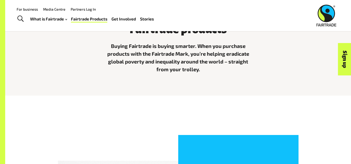
click at [49, 45] on div "Fairtrade products Buying Fairtrade is buying smarter. When you purchase produc…" at bounding box center [178, 47] width 296 height 61
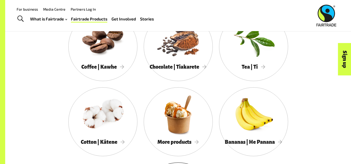
scroll to position [441, 0]
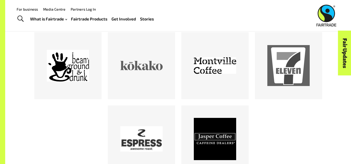
scroll to position [234, 0]
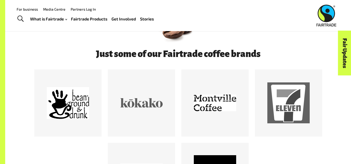
click at [36, 46] on div at bounding box center [178, 33] width 346 height 31
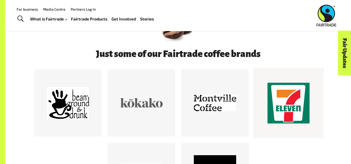
click at [285, 96] on div at bounding box center [288, 103] width 42 height 42
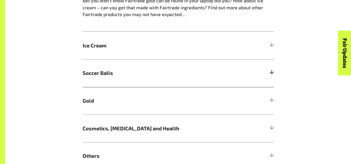
scroll to position [390, 0]
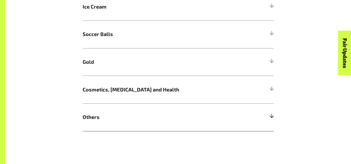
click at [152, 120] on span "Others" at bounding box center [154, 117] width 143 height 8
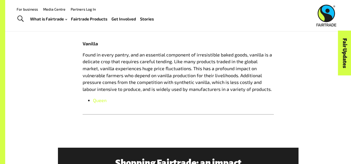
scroll to position [675, 0]
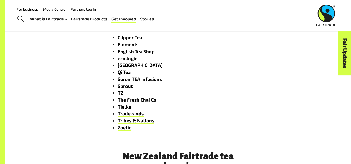
scroll to position [130, 0]
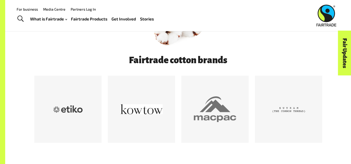
scroll to position [234, 0]
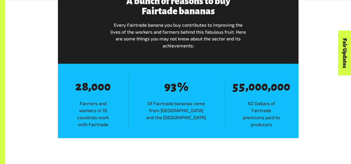
scroll to position [727, 0]
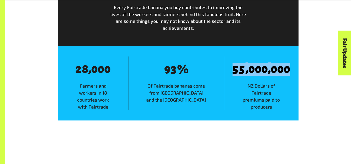
drag, startPoint x: 232, startPoint y: 70, endPoint x: 288, endPoint y: 68, distance: 56.1
click at [288, 68] on span "8 5 8 5 , 8 0 8 0 8 0 , 8 0 8 0 8 0" at bounding box center [261, 70] width 74 height 14
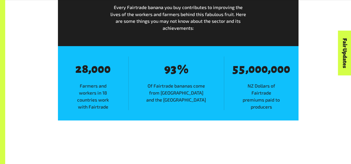
click at [299, 60] on div "A bunch of reasons to buy Fairtade bananas Every Fairtrade banana you buy contr…" at bounding box center [178, 44] width 247 height 153
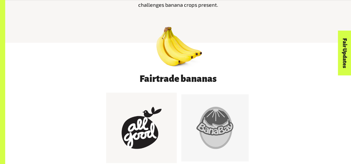
scroll to position [260, 0]
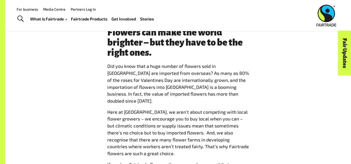
scroll to position [364, 0]
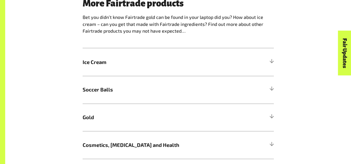
scroll to position [390, 0]
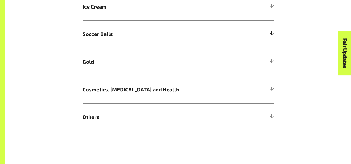
click at [152, 34] on span "Soccer Balls" at bounding box center [154, 34] width 143 height 8
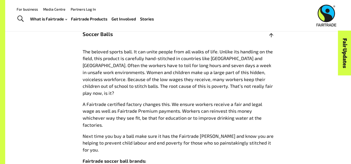
scroll to position [364, 0]
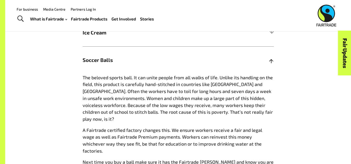
click at [149, 57] on h5 "Soccer Balls" at bounding box center [178, 60] width 191 height 28
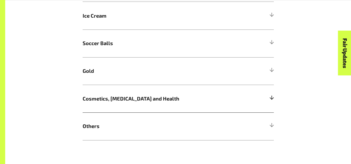
scroll to position [390, 0]
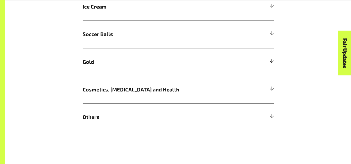
click at [130, 63] on span "Gold" at bounding box center [154, 62] width 143 height 8
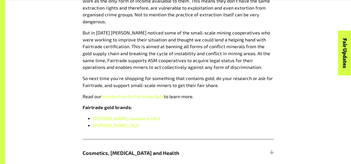
scroll to position [519, 0]
